Goal: Find specific page/section: Find specific page/section

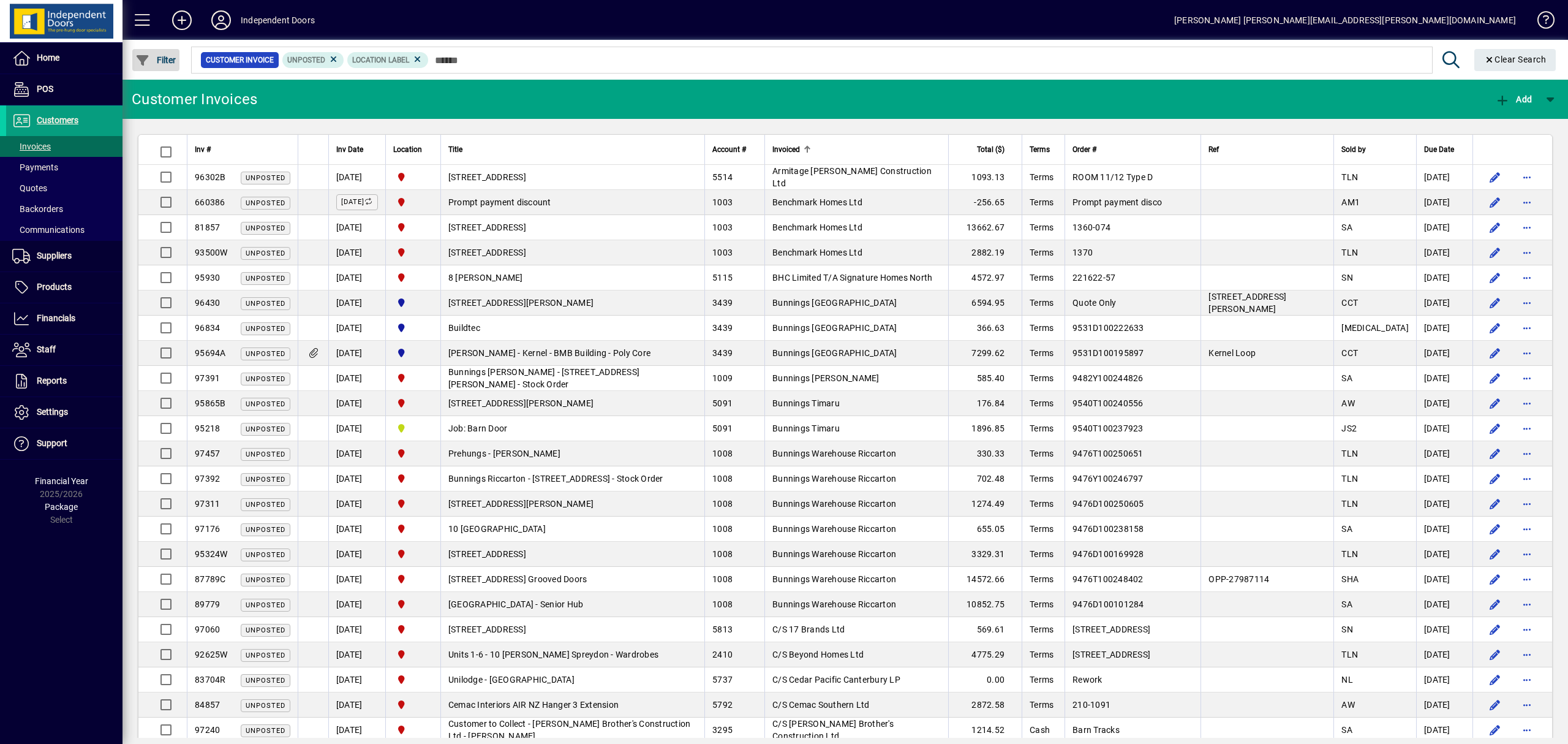
click at [153, 60] on span "Filter" at bounding box center [156, 60] width 41 height 10
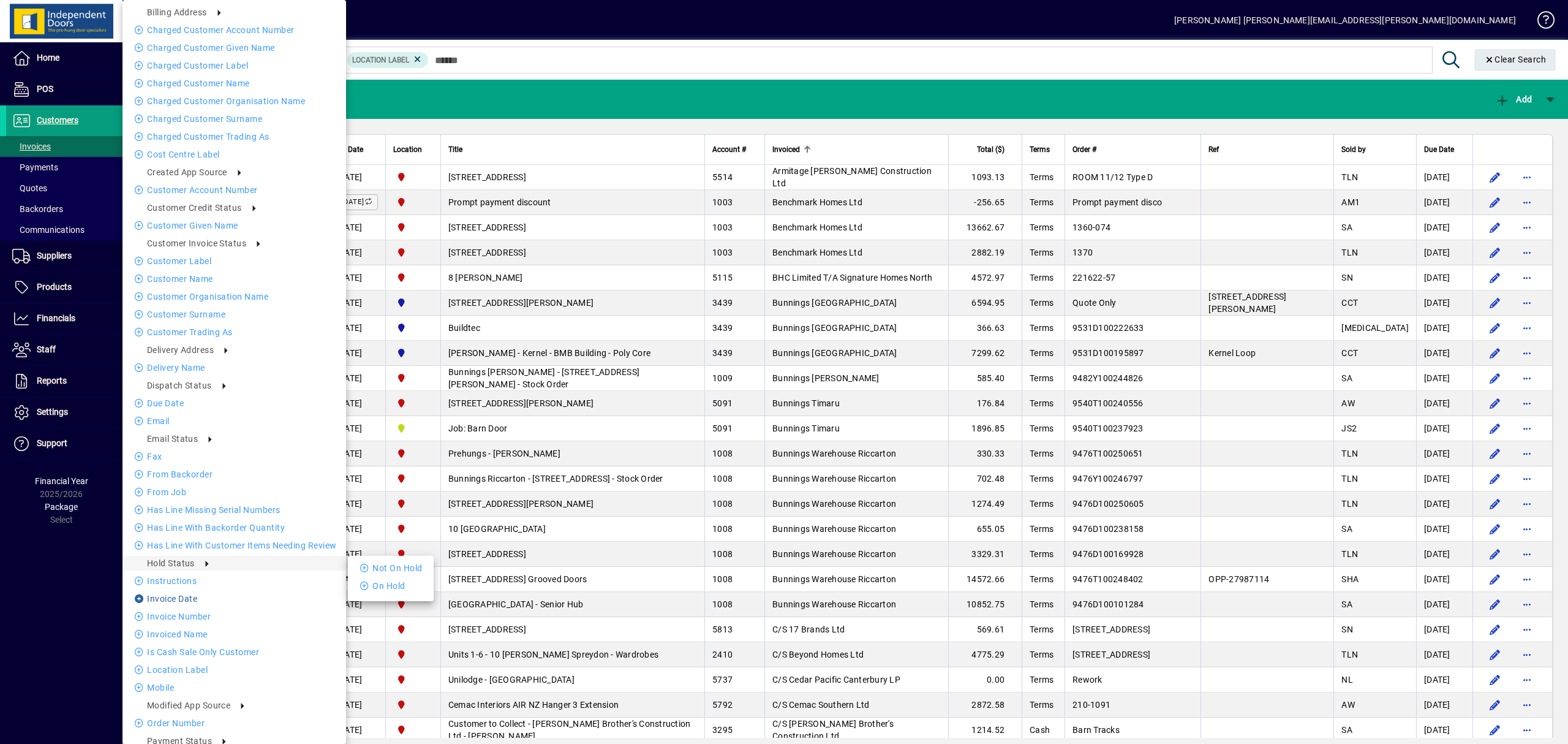
click at [191, 600] on li "Invoice date" at bounding box center [234, 598] width 223 height 15
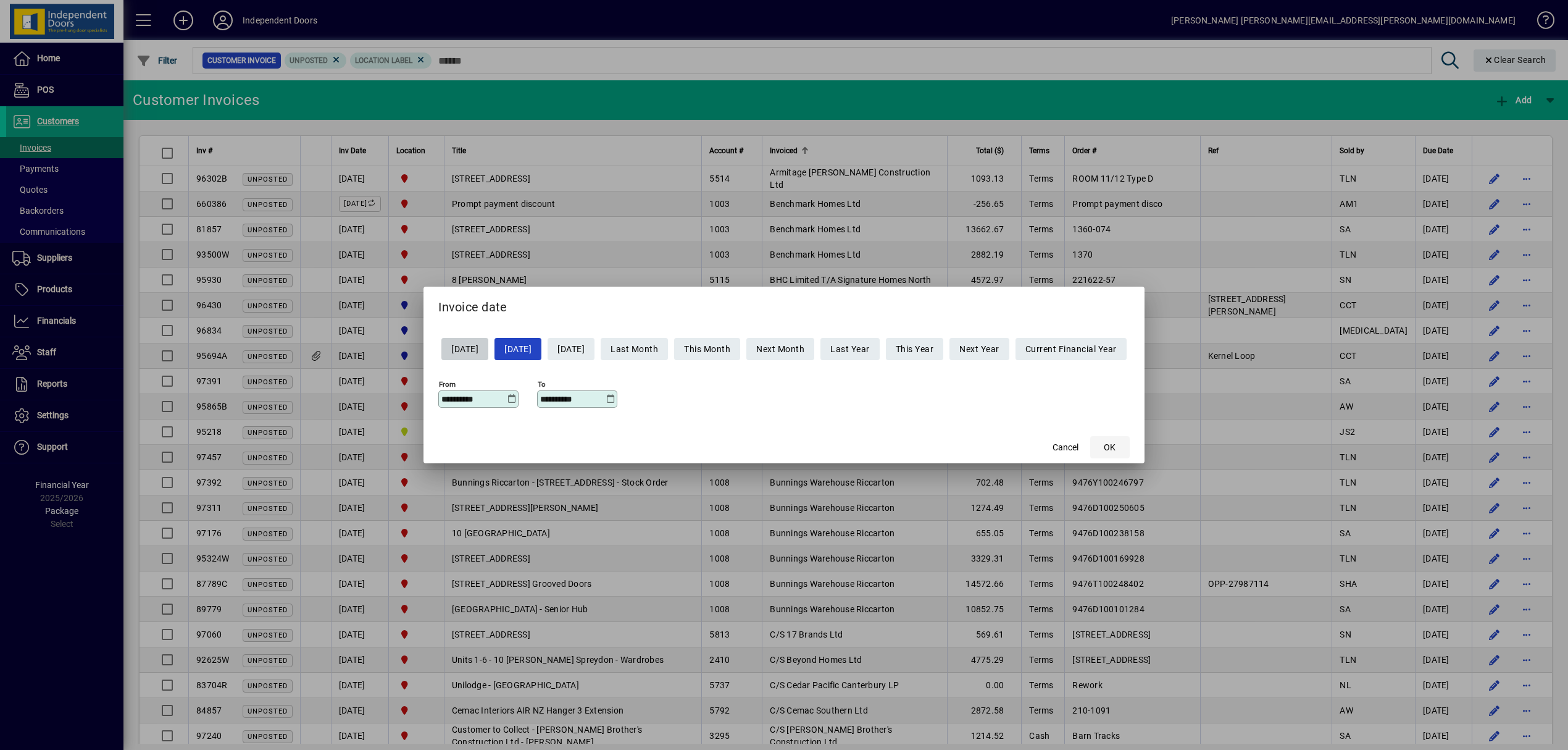
click at [1115, 443] on span "OK" at bounding box center [1109, 447] width 12 height 13
